Goal: Use online tool/utility: Utilize a website feature to perform a specific function

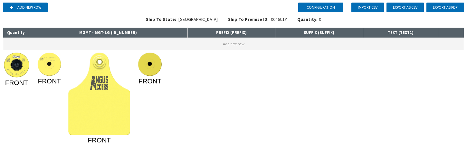
click at [87, 41] on button "Add first row" at bounding box center [233, 44] width 460 height 12
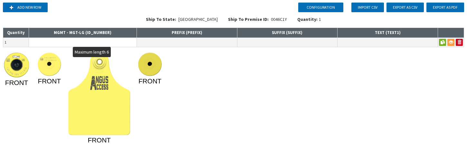
click at [84, 42] on input "text" at bounding box center [83, 42] width 108 height 9
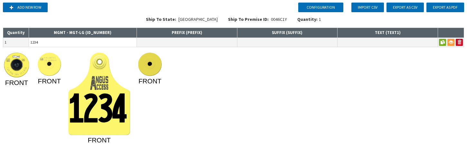
type input "1234"
type input "A"
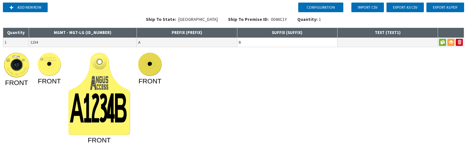
type input "B"
type input "TTT"
